Goal: Information Seeking & Learning: Learn about a topic

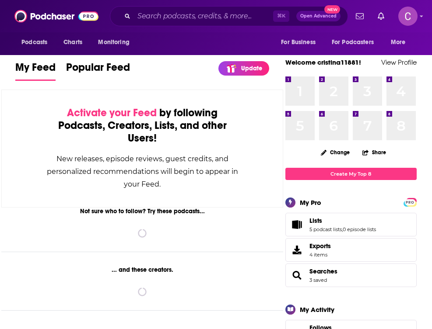
click at [395, 16] on div at bounding box center [384, 16] width 65 height 19
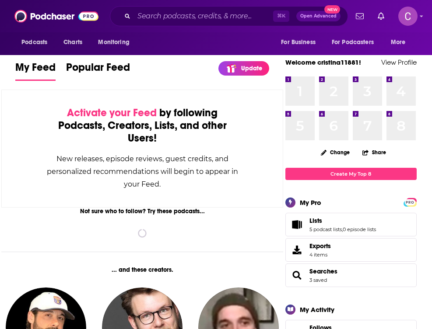
click at [419, 17] on div "Podcasts Charts Monitoring ⌘ K Open Advanced New For Business For Podcasters Mo…" at bounding box center [216, 16] width 432 height 32
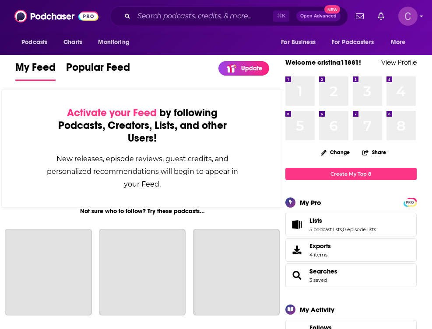
click at [422, 17] on icon "Show profile menu" at bounding box center [421, 17] width 3 height 2
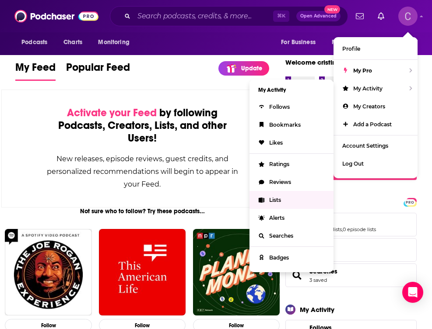
click at [269, 205] on link "Lists" at bounding box center [291, 200] width 84 height 18
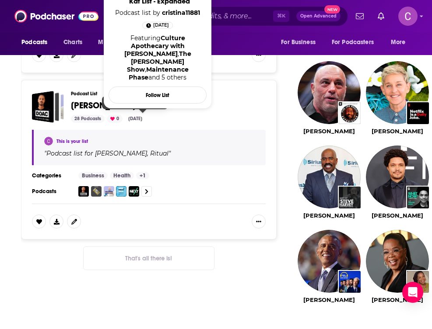
scroll to position [802, 0]
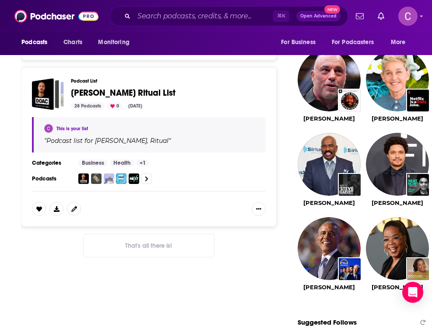
click at [115, 87] on span "[PERSON_NAME] Ritual List" at bounding box center [123, 92] width 105 height 11
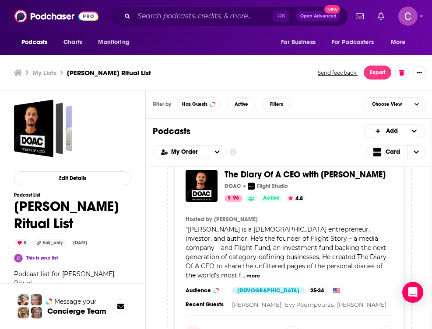
scroll to position [24, 0]
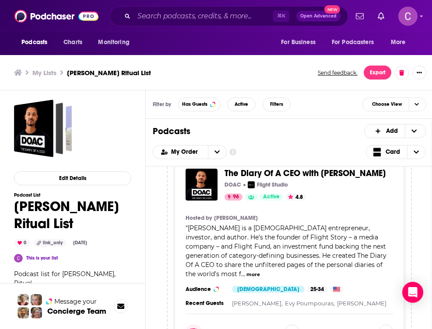
click at [385, 271] on div "The Diary Of A CEO with [PERSON_NAME] DOAC Flight Studio 96 Active 4.8 Categori…" at bounding box center [289, 254] width 229 height 192
click at [260, 271] on button "more" at bounding box center [253, 274] width 14 height 7
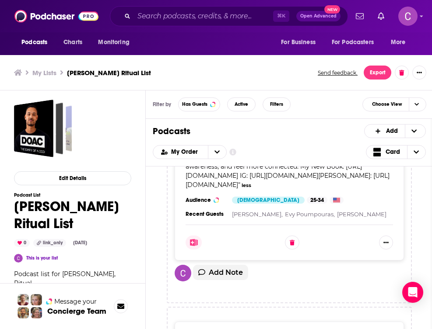
scroll to position [176, 0]
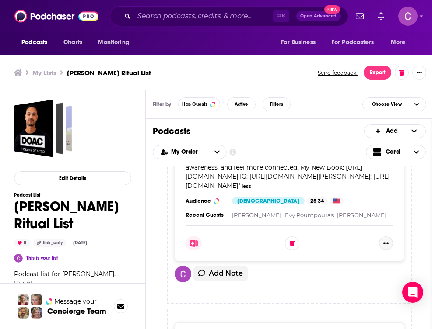
click at [389, 251] on button "Show More Button" at bounding box center [386, 244] width 14 height 14
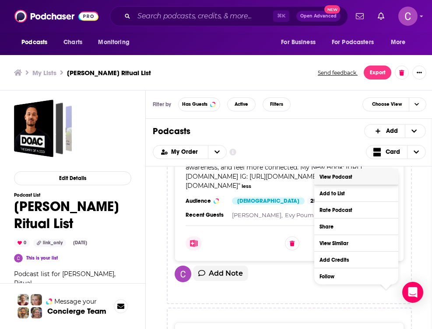
click at [353, 178] on link "View Podcast" at bounding box center [356, 177] width 84 height 16
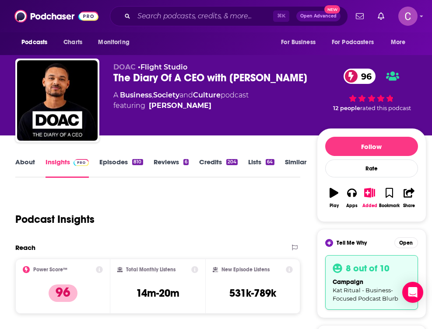
scroll to position [8, 0]
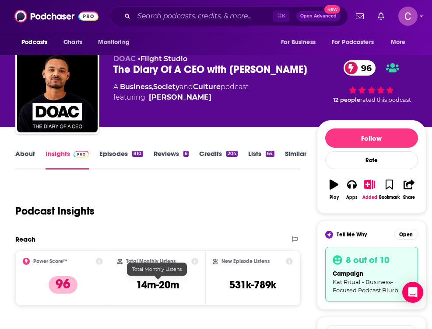
click at [158, 287] on h3 "14m-20m" at bounding box center [157, 285] width 43 height 13
copy div "14m-20m"
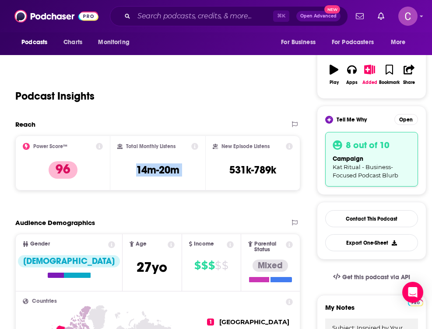
scroll to position [0, 0]
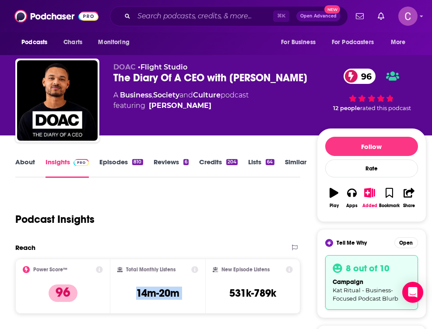
click at [31, 167] on link "About" at bounding box center [25, 168] width 20 height 20
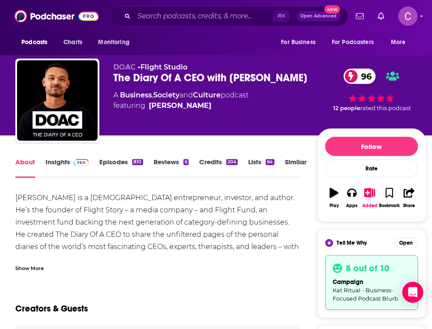
click at [73, 217] on div "[PERSON_NAME] is a [DEMOGRAPHIC_DATA] entrepreneur, investor, and author. He’s …" at bounding box center [157, 271] width 285 height 159
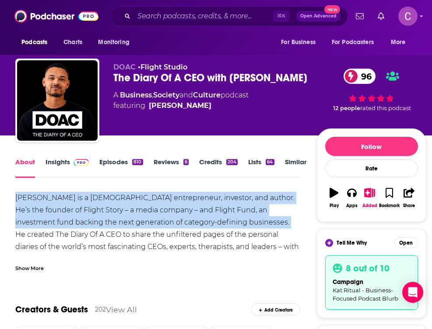
click at [73, 217] on div "[PERSON_NAME] is a [DEMOGRAPHIC_DATA] entrepreneur, investor, and author. He’s …" at bounding box center [157, 271] width 285 height 159
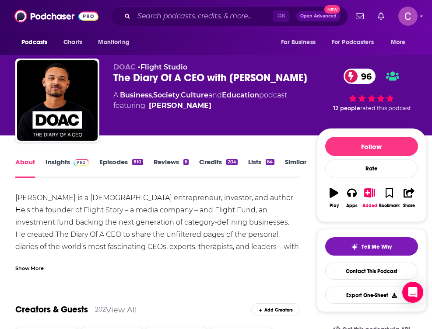
click at [31, 268] on div "Show More" at bounding box center [29, 268] width 28 height 8
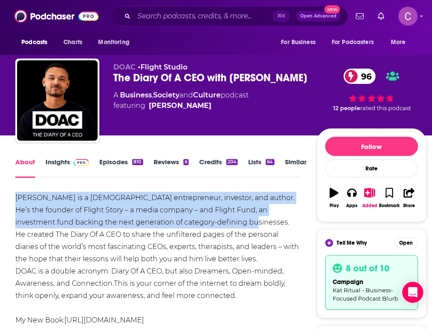
drag, startPoint x: 12, startPoint y: 196, endPoint x: 224, endPoint y: 224, distance: 214.5
copy div "[PERSON_NAME] is a [DEMOGRAPHIC_DATA] entrepreneur, investor, and author. He’s …"
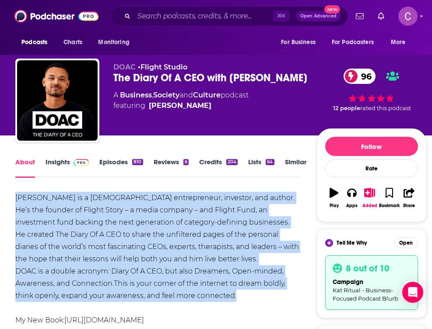
drag, startPoint x: 267, startPoint y: 297, endPoint x: -3, endPoint y: 195, distance: 288.9
click at [0, 195] on html "Podcasts Charts Monitoring ⌘ K Open Advanced New For Business For Podcasters Mo…" at bounding box center [216, 164] width 432 height 329
copy div "[PERSON_NAME] is a [DEMOGRAPHIC_DATA] entrepreneur, investor, and author. He’s …"
click at [78, 160] on img at bounding box center [80, 162] width 15 height 7
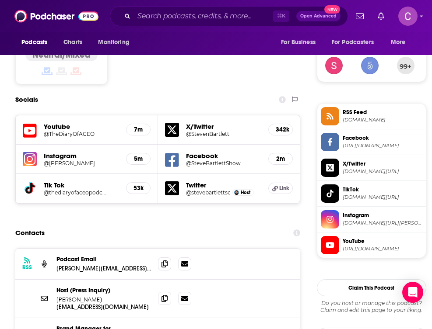
scroll to position [801, 0]
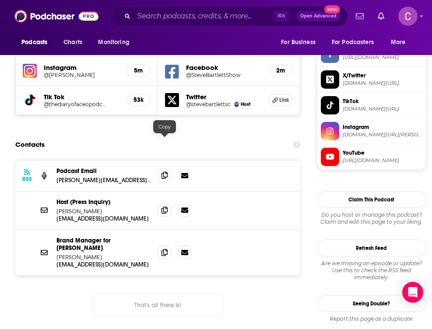
click at [167, 172] on icon at bounding box center [164, 175] width 6 height 7
click at [168, 203] on span at bounding box center [164, 209] width 13 height 13
